Goal: Transaction & Acquisition: Purchase product/service

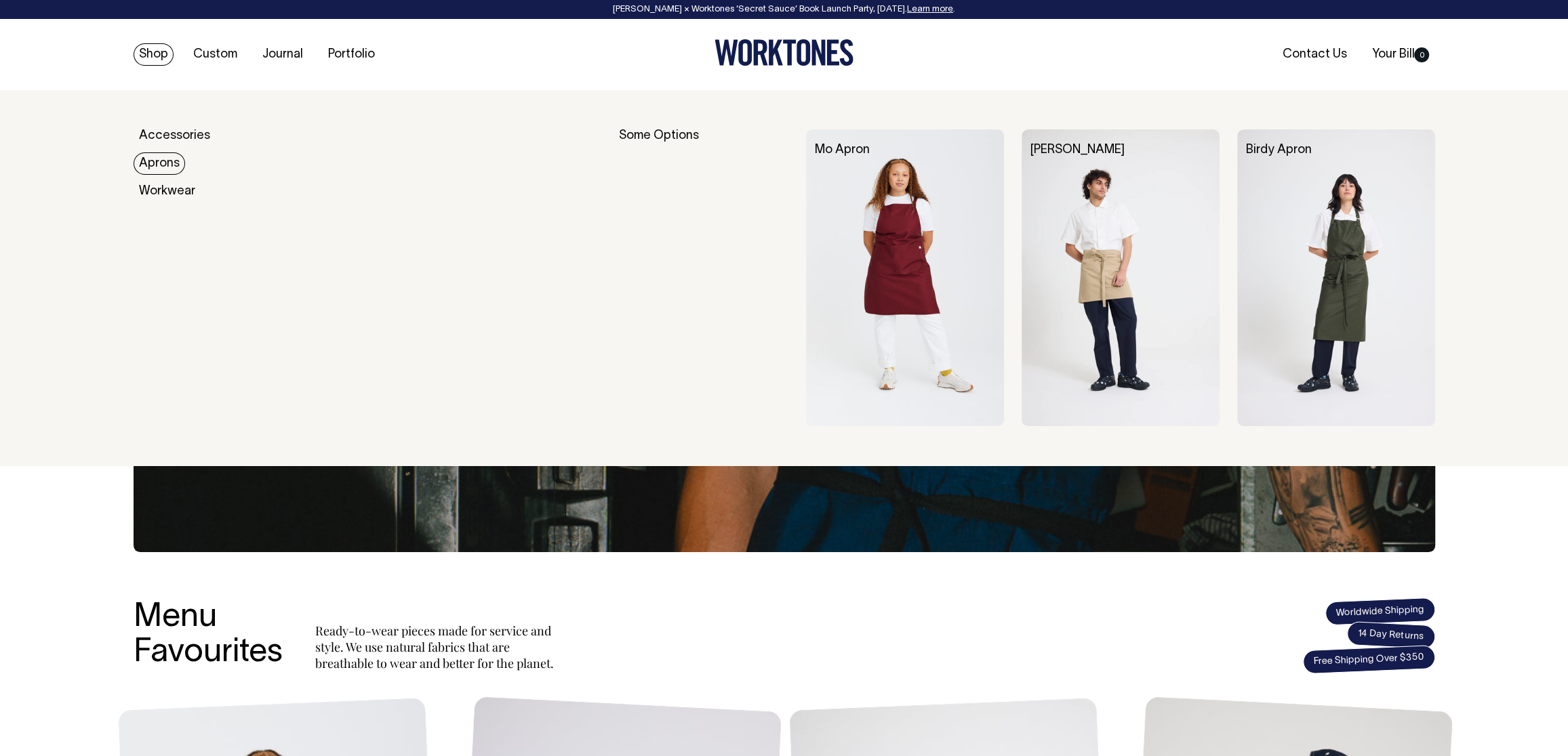
click at [166, 159] on link "Aprons" at bounding box center [159, 164] width 52 height 23
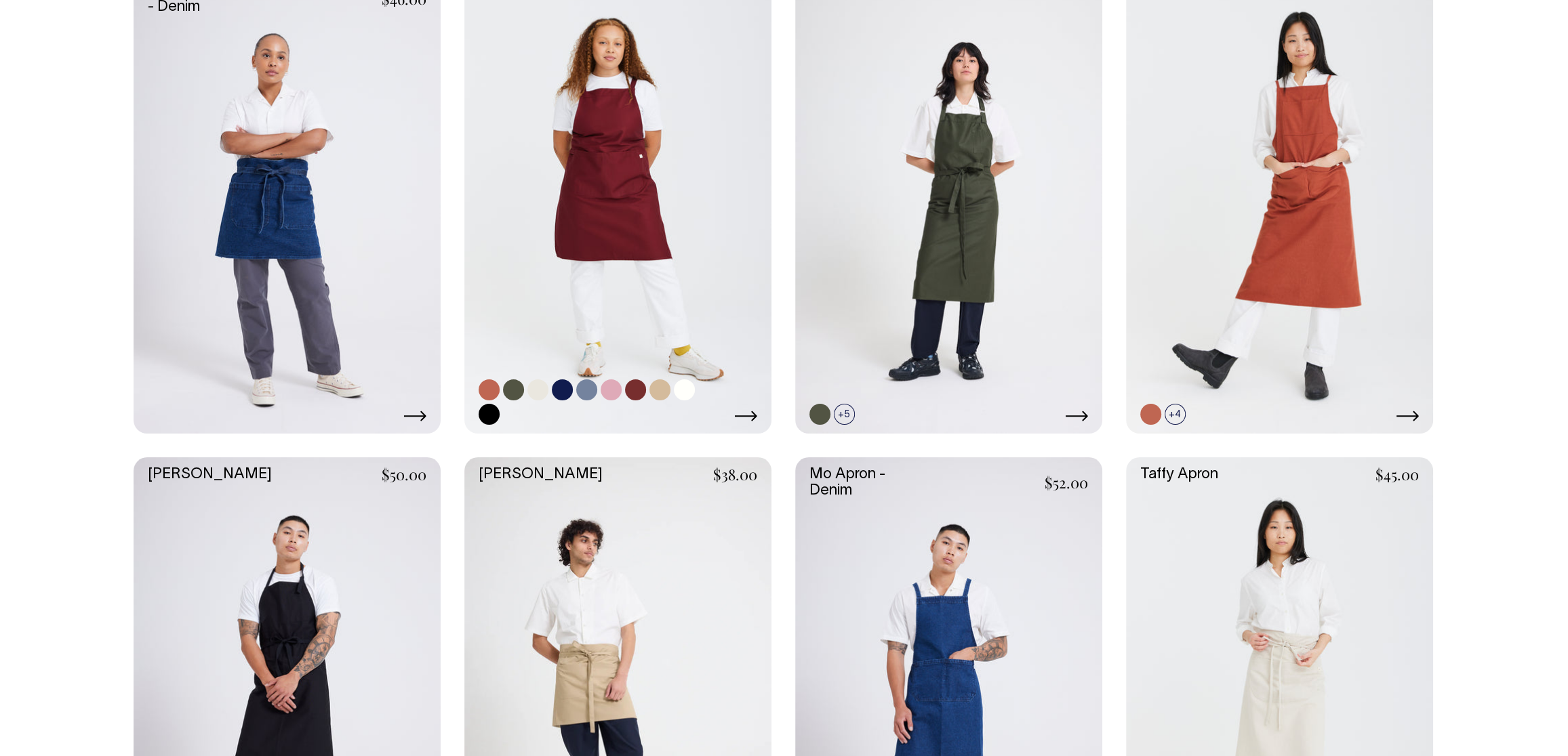
click at [489, 418] on link at bounding box center [489, 414] width 21 height 21
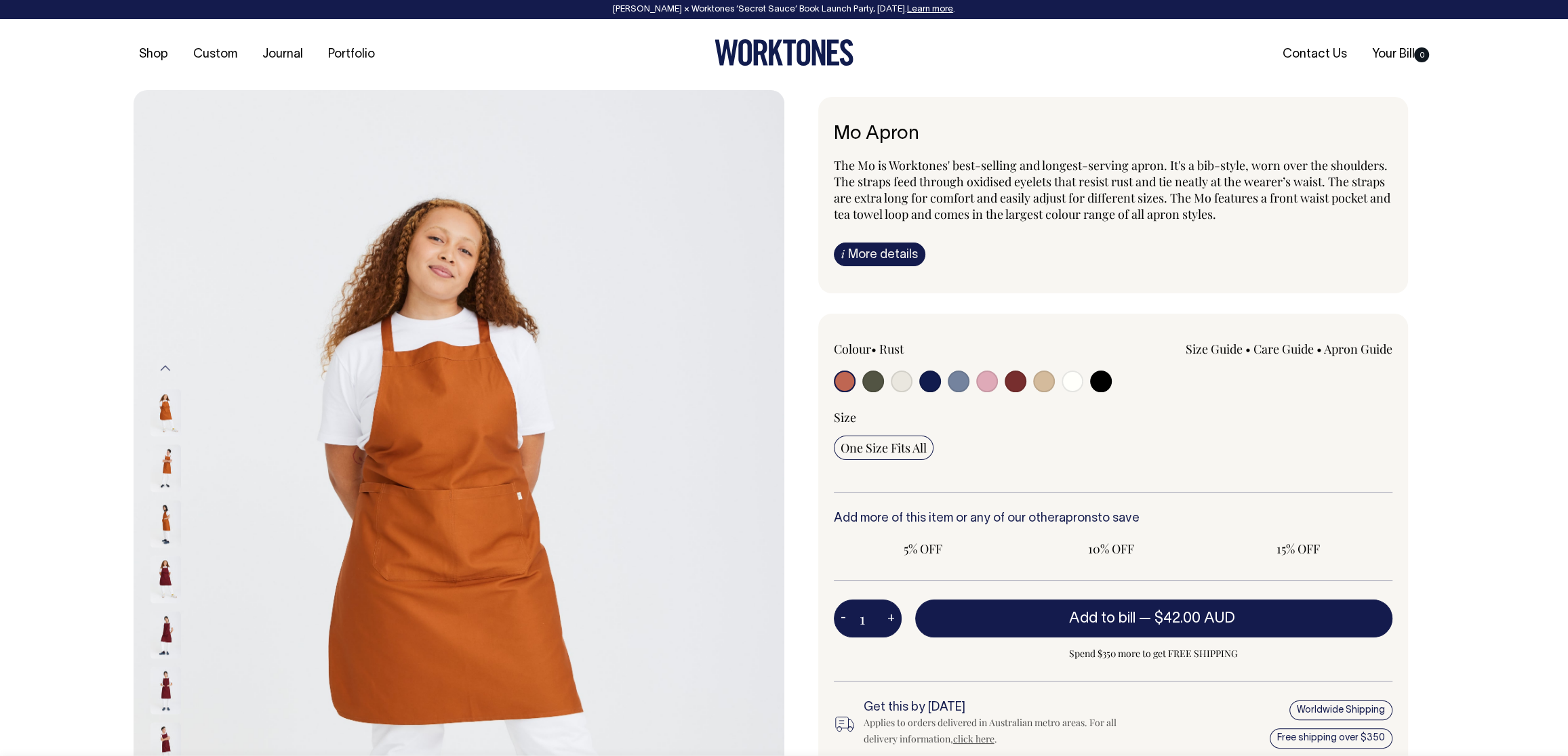
radio input "true"
select select "Black"
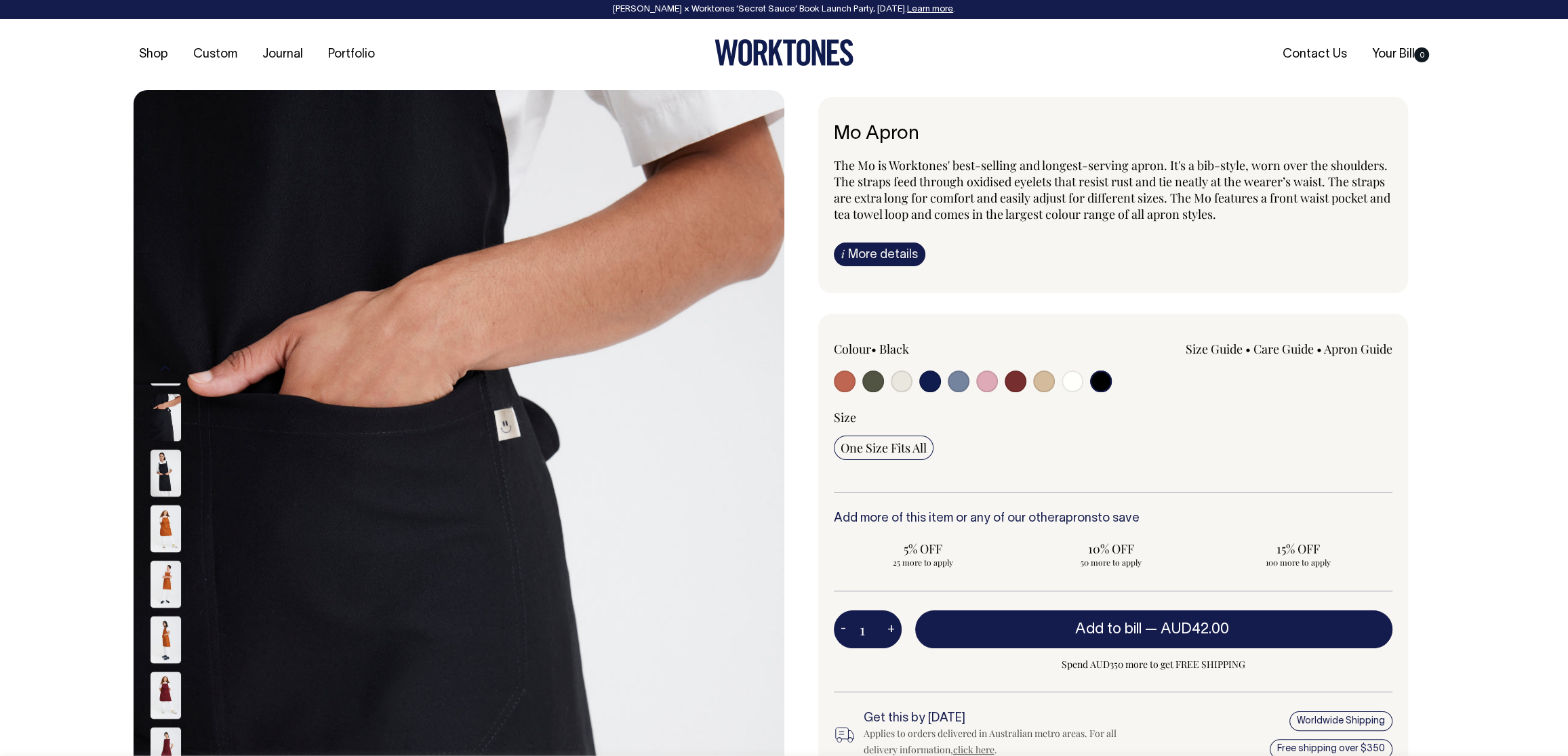
click at [1098, 376] on input "radio" at bounding box center [1100, 381] width 22 height 22
